Goal: Task Accomplishment & Management: Use online tool/utility

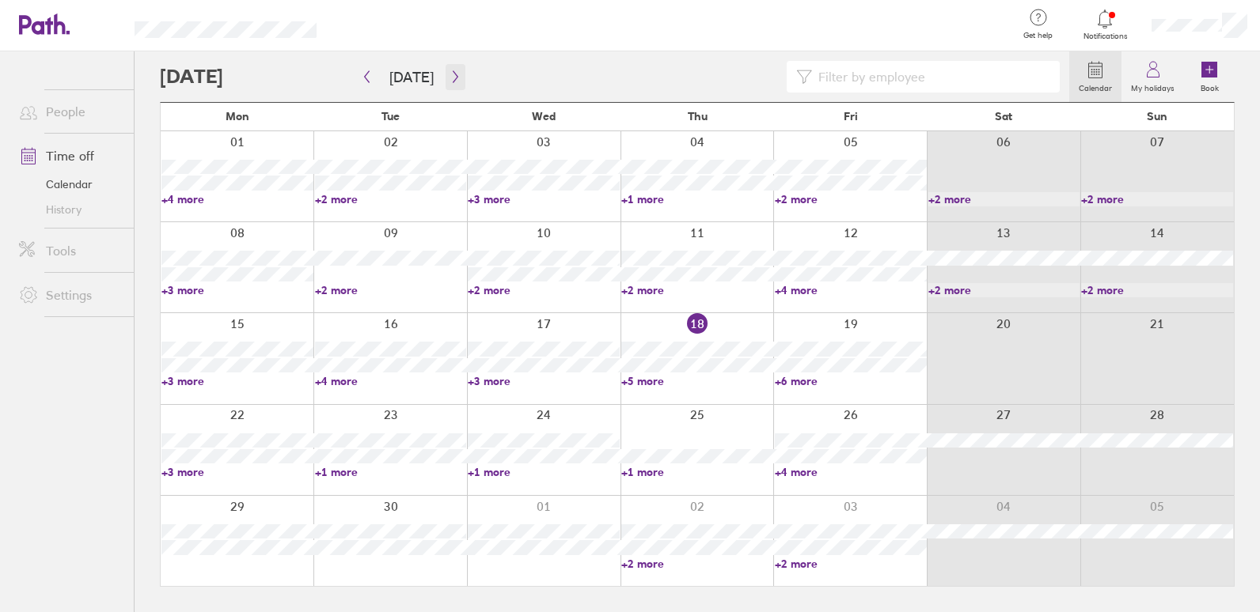
click at [449, 72] on icon "button" at bounding box center [455, 76] width 12 height 13
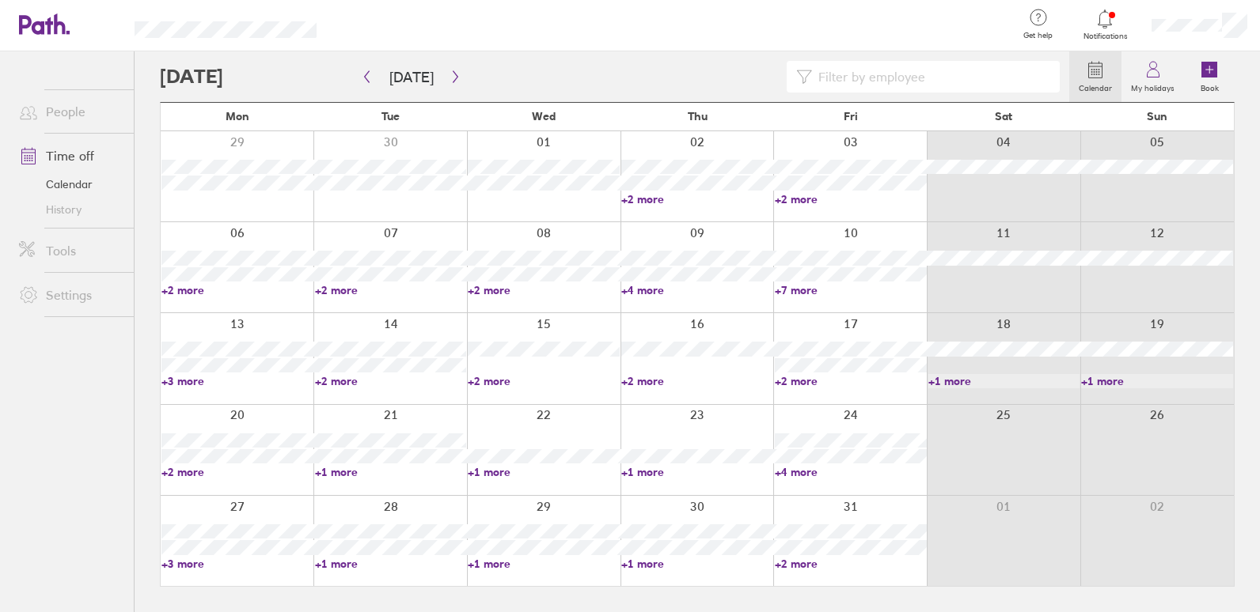
click at [854, 410] on div at bounding box center [849, 450] width 153 height 90
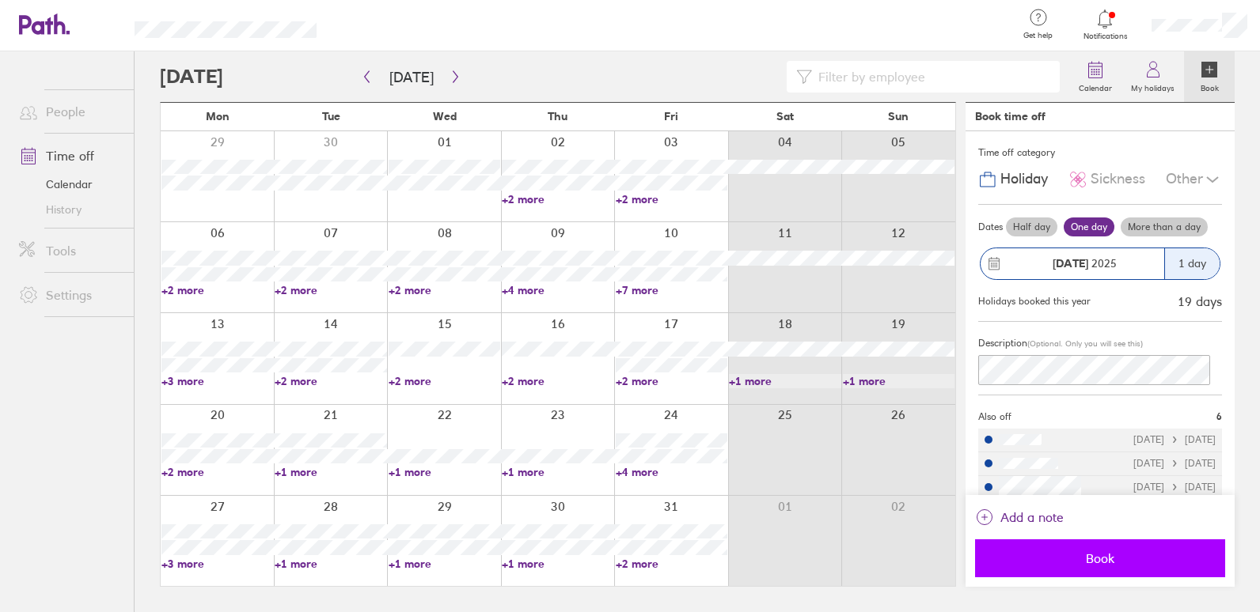
click at [1072, 551] on span "Book" at bounding box center [1100, 558] width 228 height 14
